Goal: Information Seeking & Learning: Learn about a topic

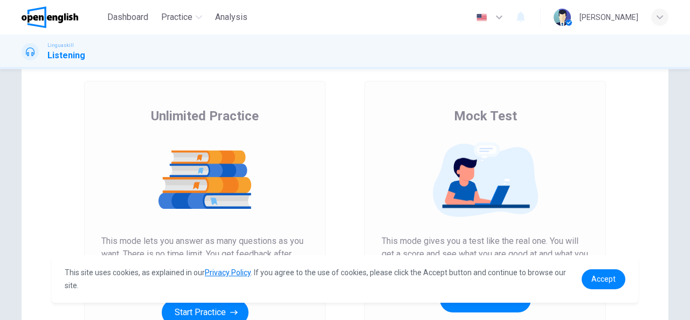
scroll to position [53, 0]
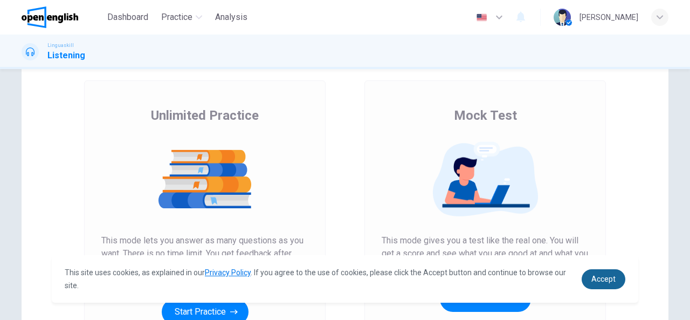
click at [608, 282] on span "Accept" at bounding box center [604, 279] width 24 height 9
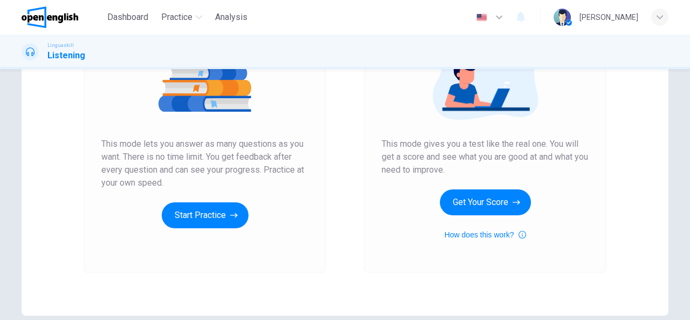
scroll to position [149, 0]
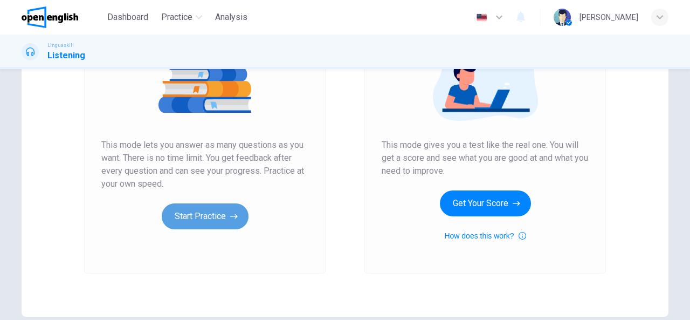
click at [210, 218] on button "Start Practice" at bounding box center [205, 216] width 87 height 26
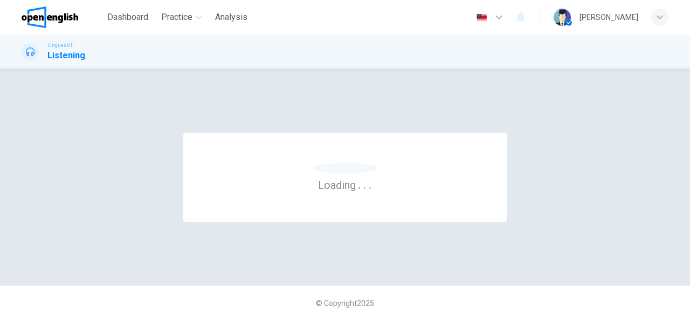
scroll to position [0, 0]
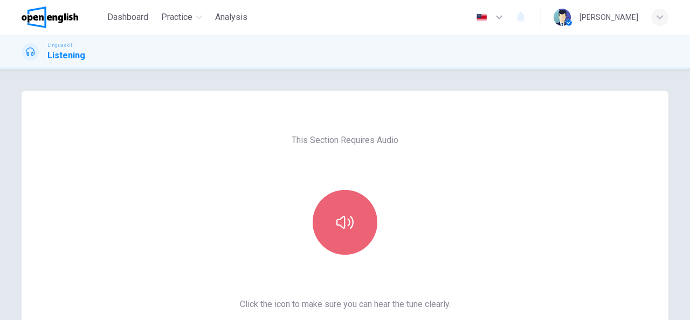
click at [337, 216] on icon "button" at bounding box center [345, 222] width 17 height 17
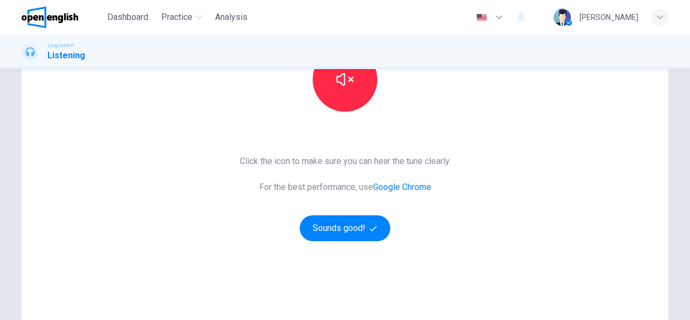
scroll to position [164, 0]
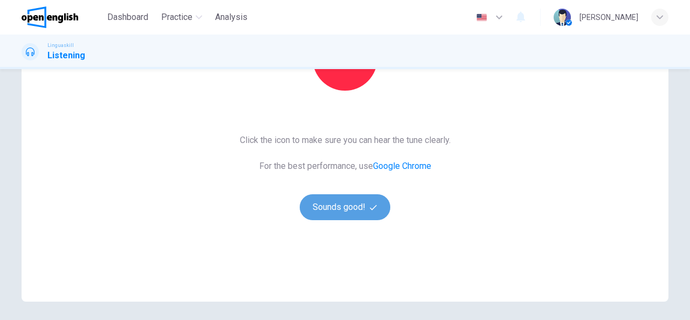
click at [346, 218] on button "Sounds good!" at bounding box center [345, 207] width 91 height 26
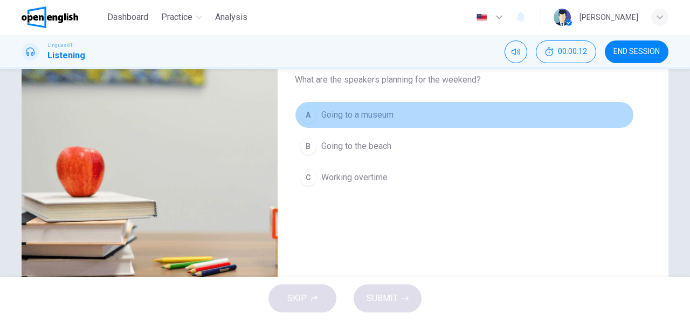
click at [327, 113] on span "Going to a museum" at bounding box center [357, 114] width 72 height 13
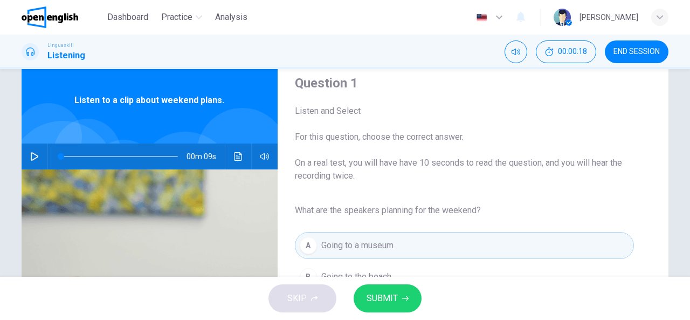
scroll to position [0, 0]
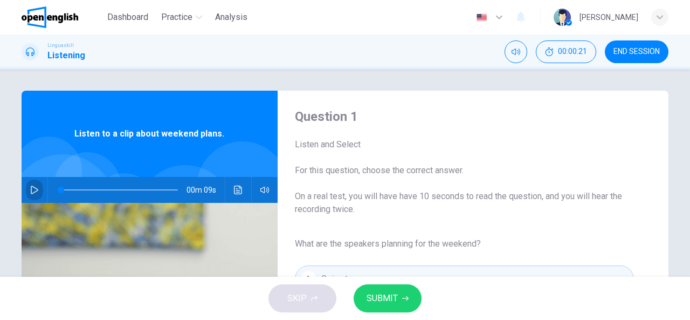
click at [32, 190] on icon "button" at bounding box center [34, 190] width 9 height 9
type input "**"
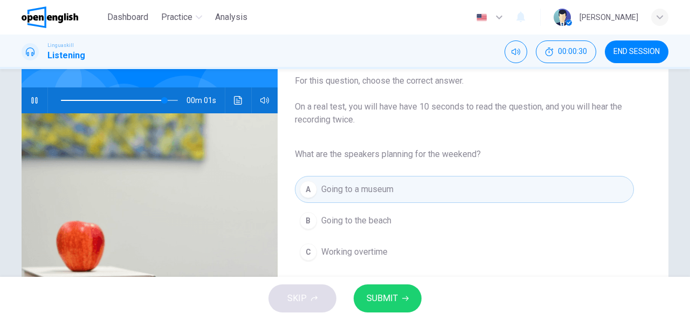
type input "*"
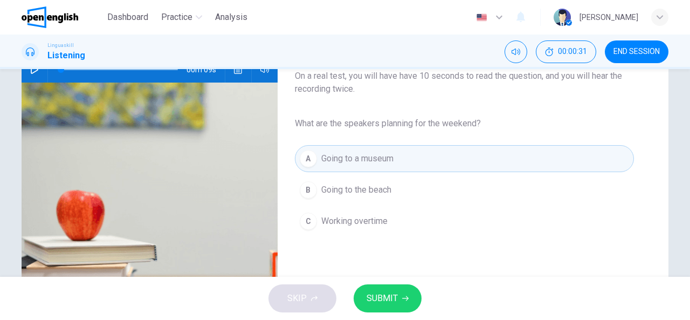
scroll to position [123, 0]
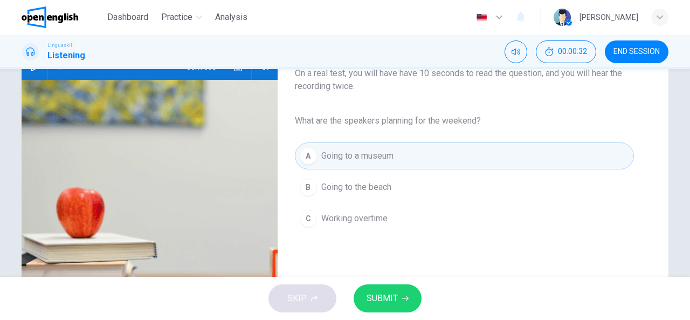
click at [324, 183] on span "Going to the beach" at bounding box center [356, 187] width 70 height 13
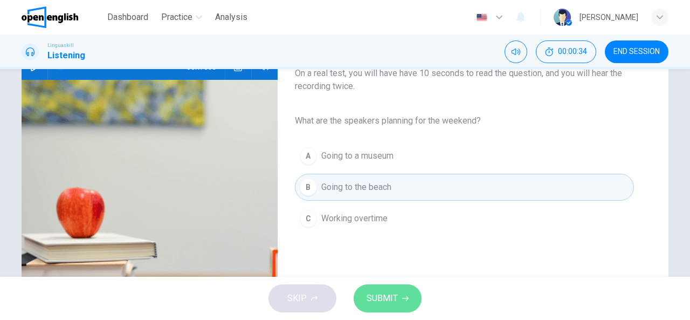
click at [371, 302] on span "SUBMIT" at bounding box center [382, 298] width 31 height 15
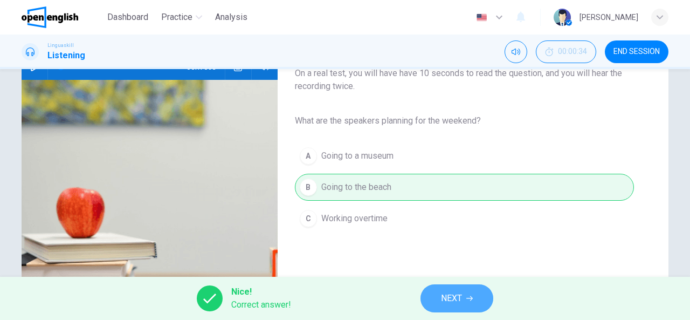
click at [463, 295] on button "NEXT" at bounding box center [457, 298] width 73 height 28
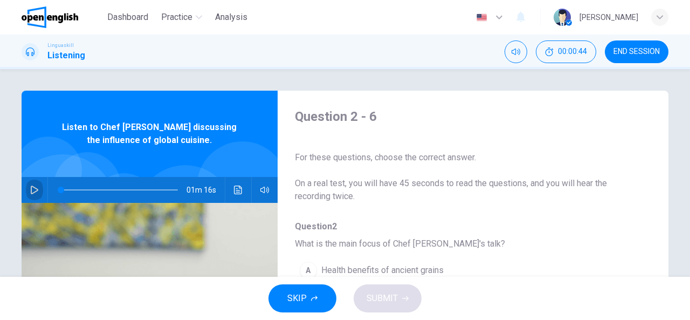
click at [30, 190] on icon "button" at bounding box center [34, 190] width 9 height 9
type input "*"
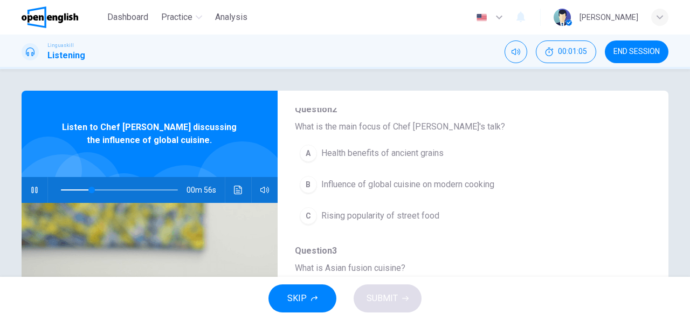
scroll to position [115, 0]
drag, startPoint x: 641, startPoint y: 191, endPoint x: 640, endPoint y: 204, distance: 13.0
click at [640, 204] on div "Question 2 - 6 For these questions, choose the correct answer. On a real test, …" at bounding box center [465, 162] width 374 height 340
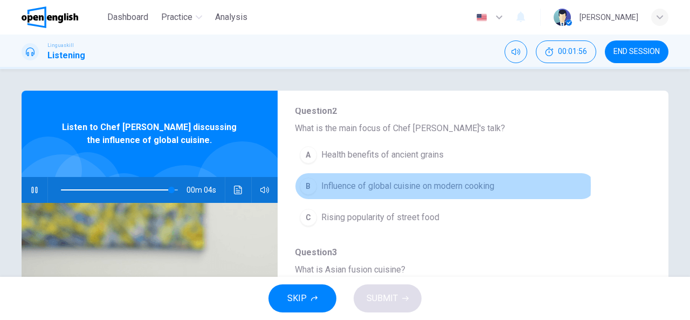
click at [353, 184] on span "Influence of global cuisine on modern cooking" at bounding box center [407, 186] width 173 height 13
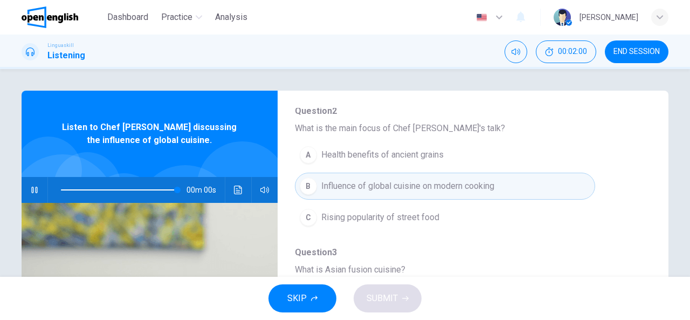
type input "*"
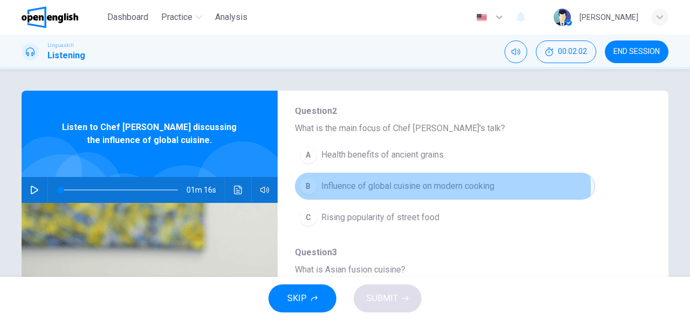
click at [412, 186] on span "Influence of global cuisine on modern cooking" at bounding box center [407, 186] width 173 height 13
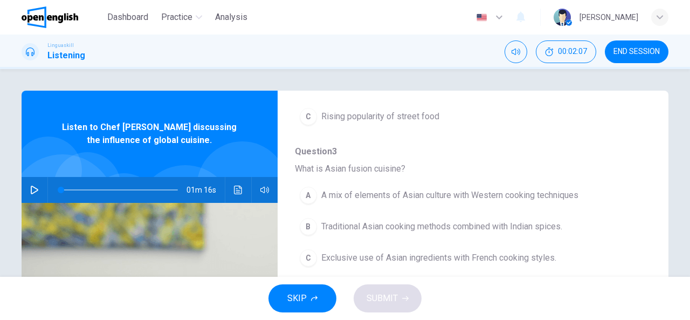
scroll to position [215, 0]
click at [637, 238] on div "Question 2 - 6 For these questions, choose the correct answer. On a real test, …" at bounding box center [465, 278] width 374 height 340
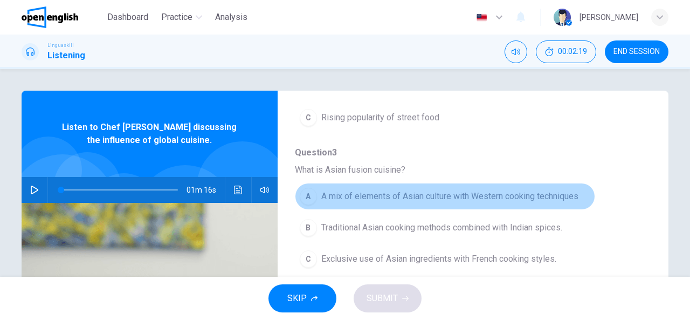
click at [446, 193] on span "A mix of elements of Asian culture with Western cooking techniques" at bounding box center [449, 196] width 257 height 13
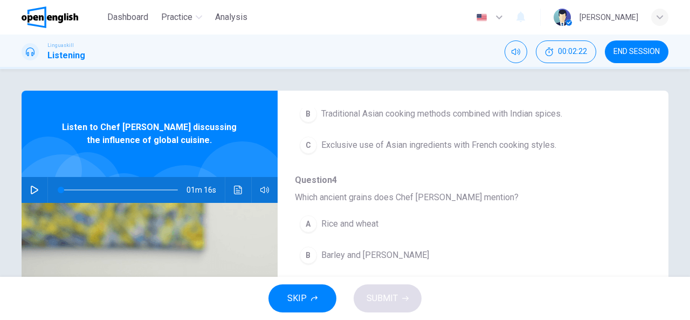
scroll to position [328, 0]
click at [634, 263] on div "Question 2 - 6 For these questions, choose the correct answer. On a real test, …" at bounding box center [465, 278] width 374 height 340
drag, startPoint x: 634, startPoint y: 263, endPoint x: 638, endPoint y: 279, distance: 16.6
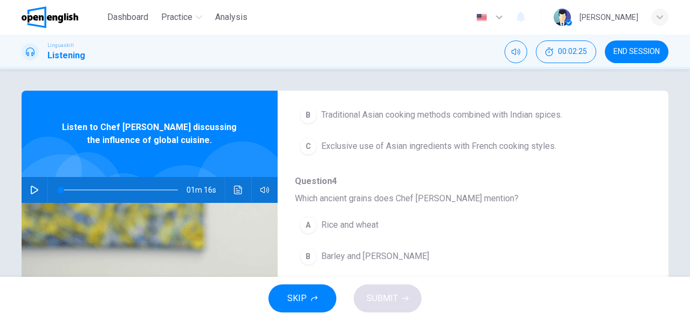
click at [638, 279] on div "Dashboard Practice Analysis English ** ​ [PERSON_NAME] Linguaskill Listening 00…" at bounding box center [345, 160] width 690 height 320
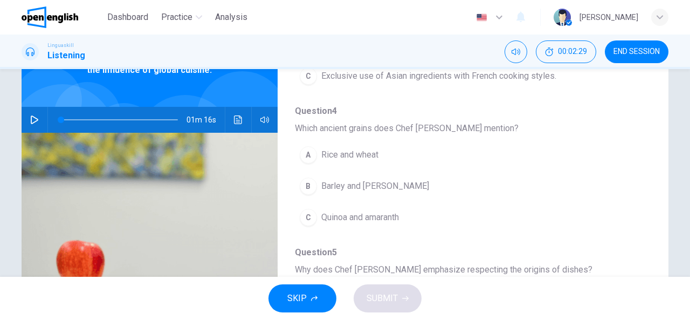
scroll to position [71, 0]
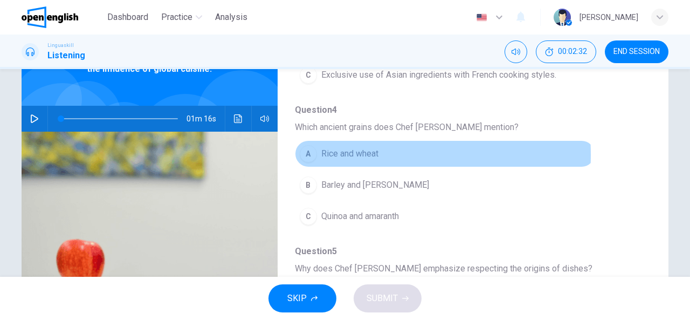
click at [337, 152] on span "Rice and wheat" at bounding box center [349, 153] width 57 height 13
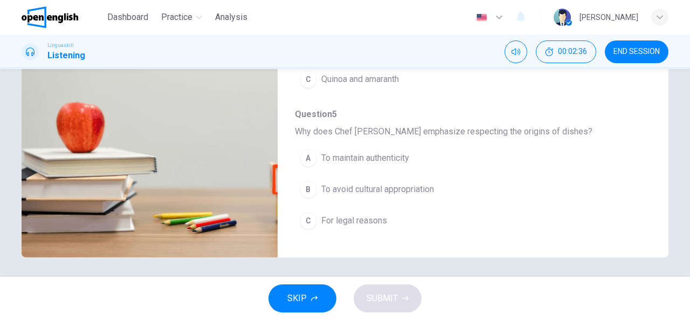
scroll to position [210, 0]
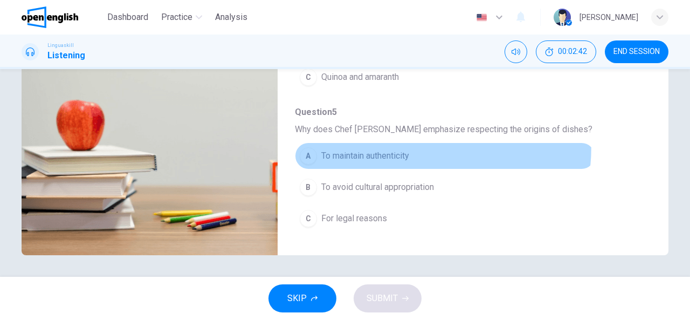
click at [352, 142] on button "A To maintain authenticity" at bounding box center [445, 155] width 300 height 27
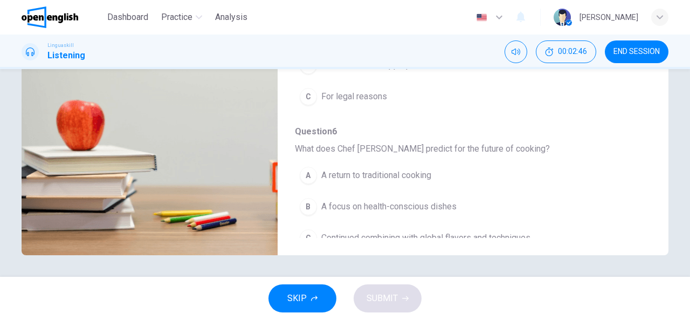
scroll to position [460, 0]
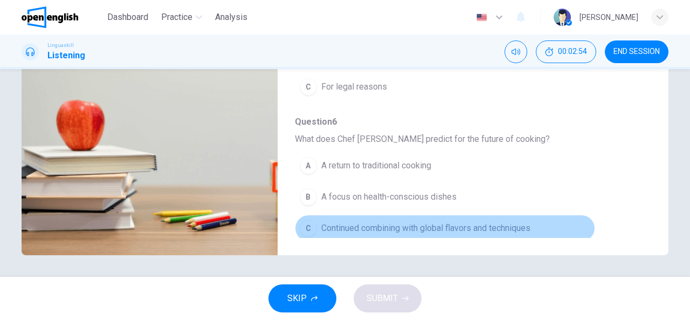
click at [442, 222] on span "Continued combining with global flavors and techniques" at bounding box center [425, 228] width 209 height 13
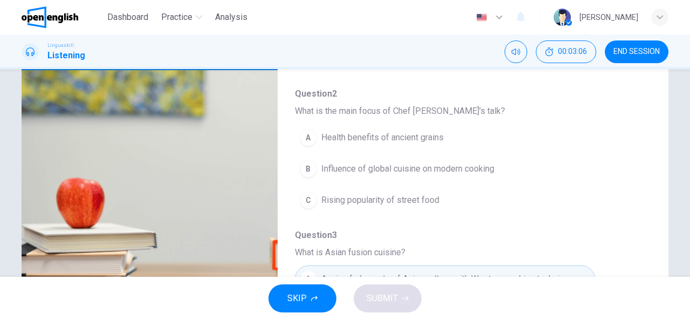
scroll to position [101, 0]
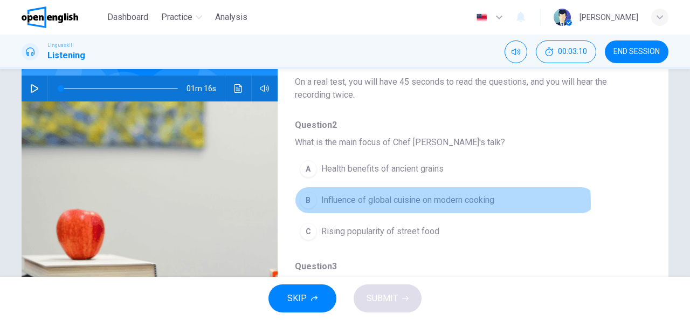
click at [389, 203] on span "Influence of global cuisine on modern cooking" at bounding box center [407, 200] width 173 height 13
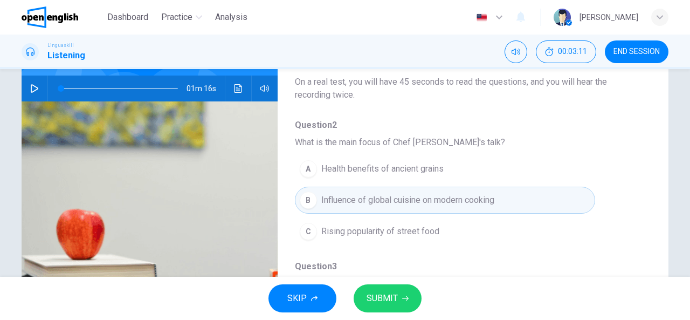
click at [393, 297] on span "SUBMIT" at bounding box center [382, 298] width 31 height 15
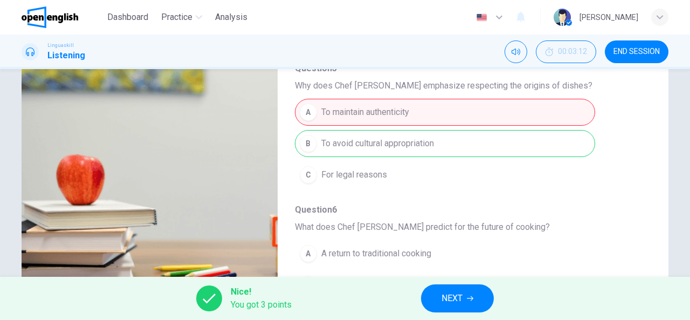
scroll to position [460, 0]
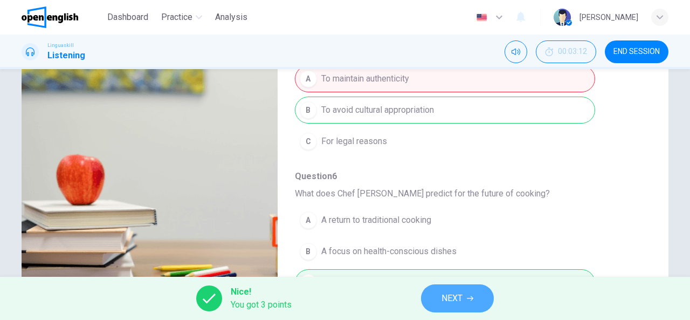
click at [466, 295] on button "NEXT" at bounding box center [457, 298] width 73 height 28
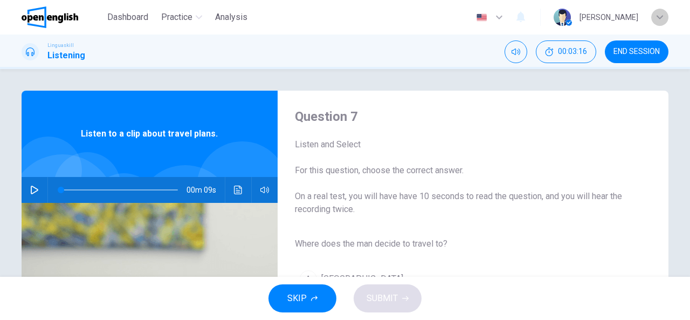
click at [658, 14] on icon "button" at bounding box center [660, 17] width 6 height 6
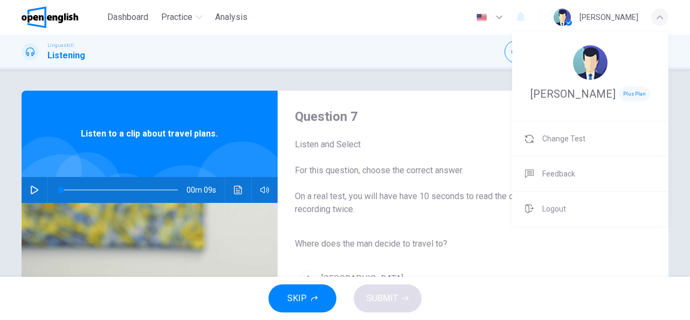
click at [476, 56] on div at bounding box center [345, 160] width 690 height 320
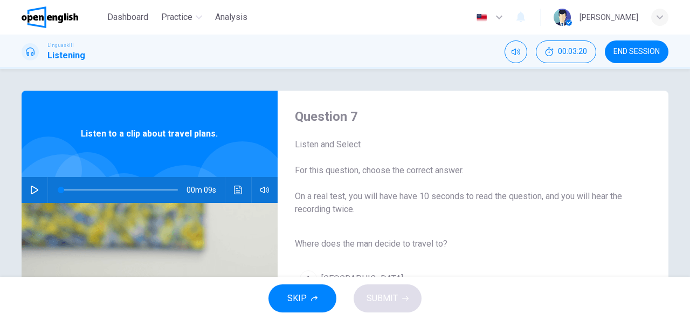
click at [639, 45] on button "END SESSION" at bounding box center [637, 51] width 64 height 23
